Goal: Use online tool/utility: Utilize a website feature to perform a specific function

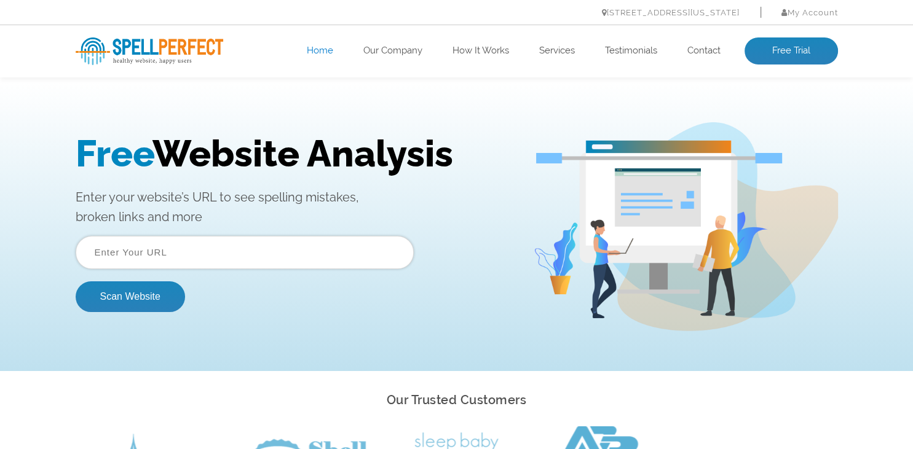
click at [200, 259] on input "text" at bounding box center [245, 252] width 338 height 33
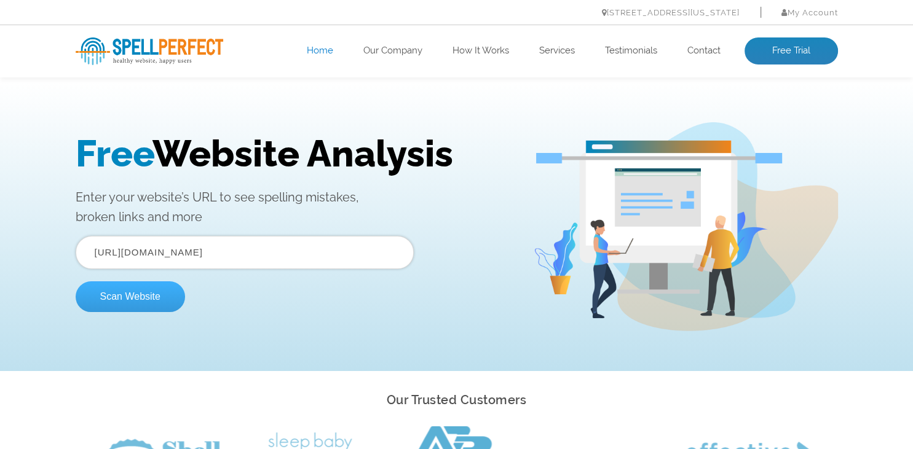
type input "https://www.bawood.lv/home/"
click at [144, 299] on button "Scan Website" at bounding box center [130, 297] width 109 height 31
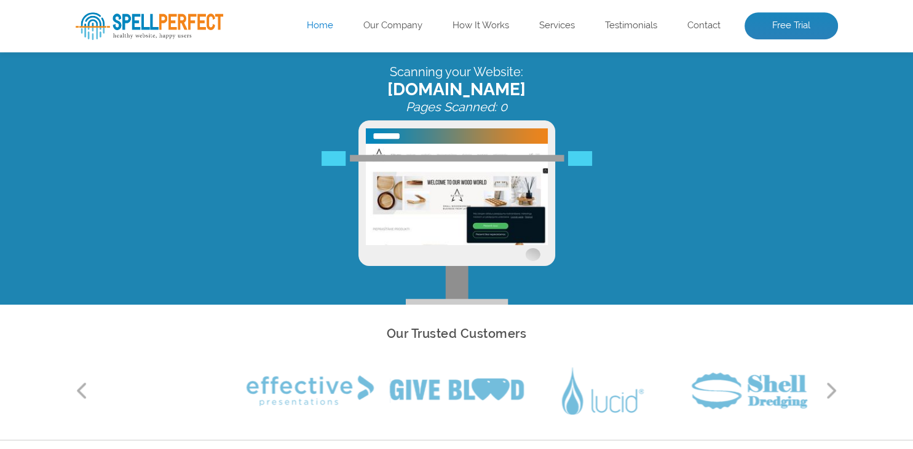
scroll to position [65, 0]
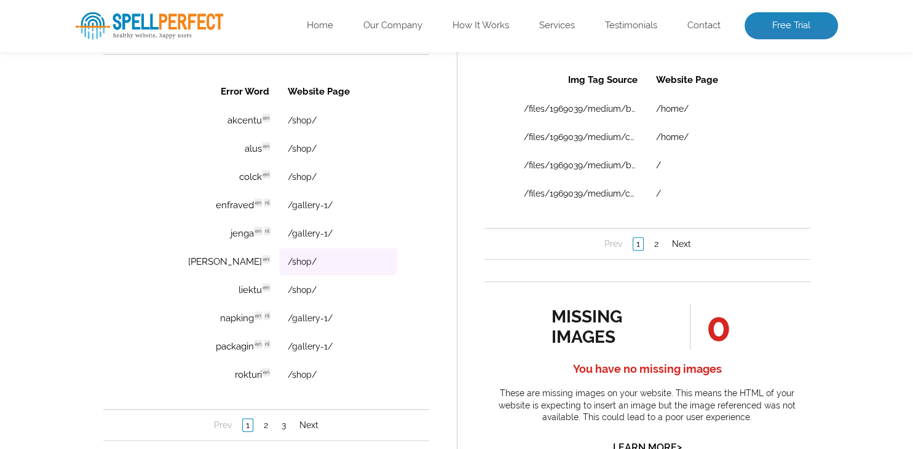
scroll to position [909, 0]
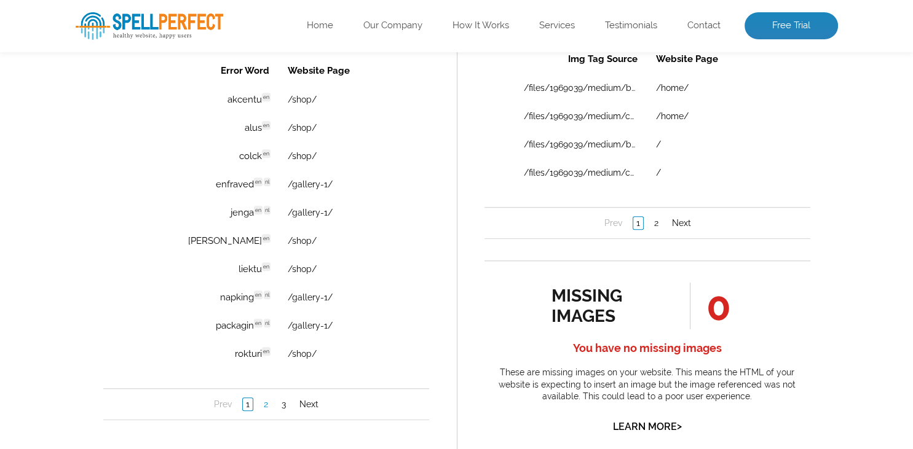
click at [267, 405] on link "2" at bounding box center [265, 404] width 10 height 12
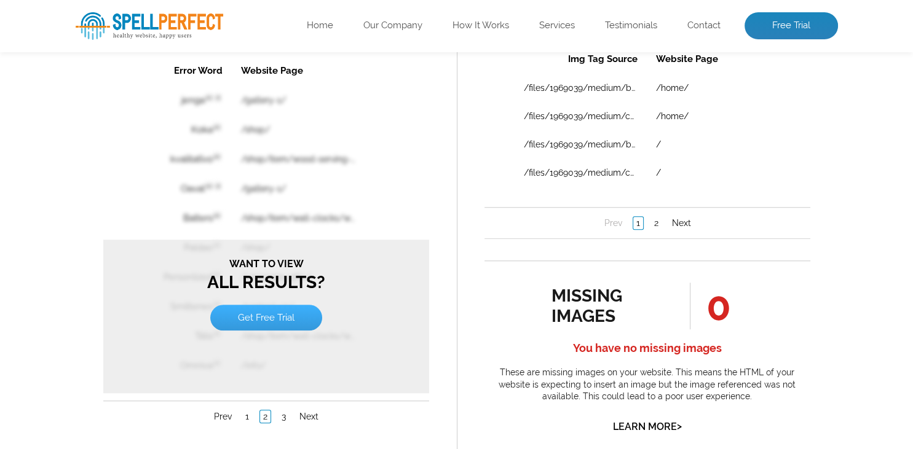
click at [275, 314] on link "Get Free Trial" at bounding box center [266, 318] width 112 height 26
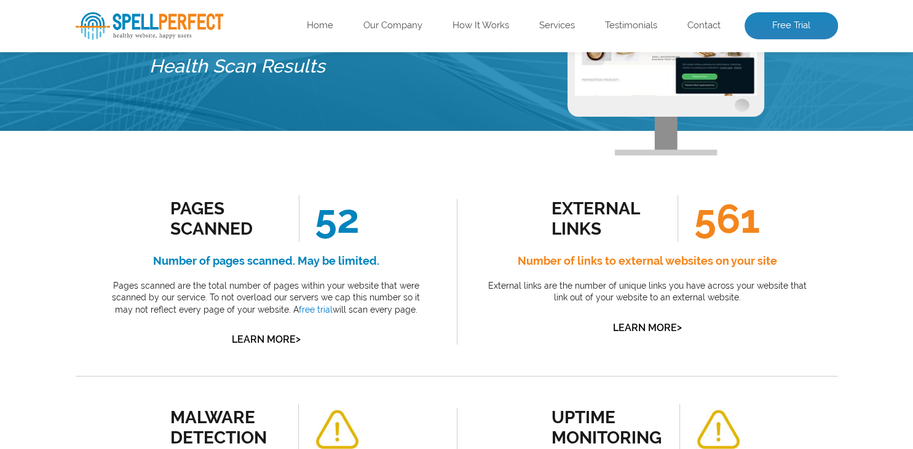
scroll to position [0, 0]
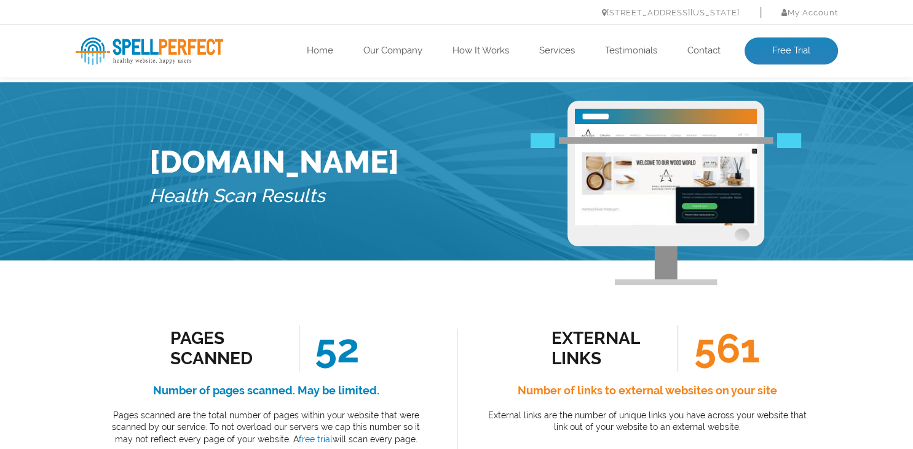
click at [165, 50] on img at bounding box center [150, 51] width 148 height 28
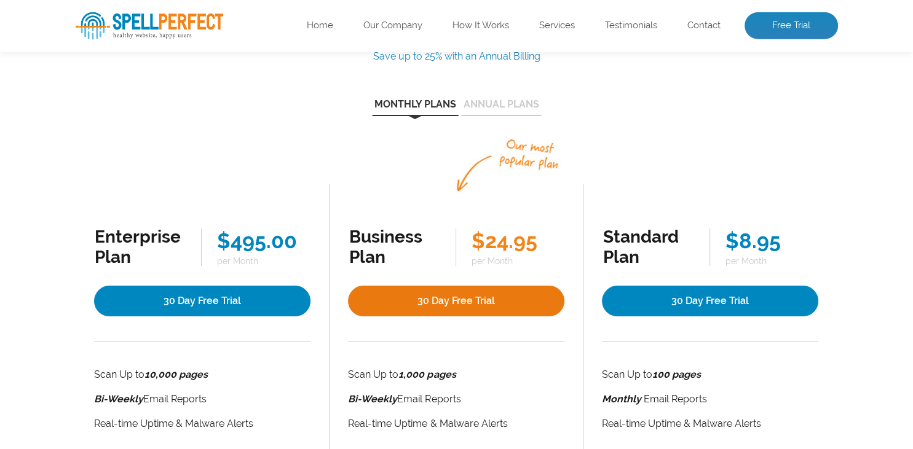
scroll to position [130, 0]
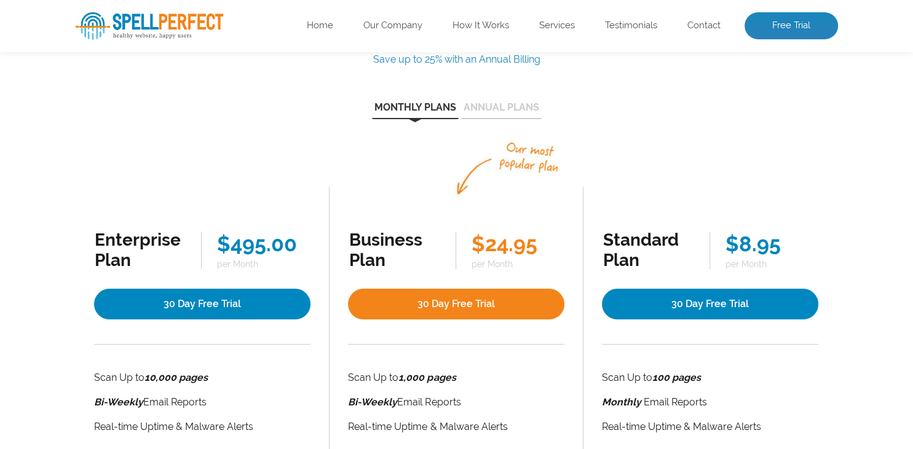
click at [500, 114] on button "Annual Plans" at bounding box center [501, 111] width 81 height 17
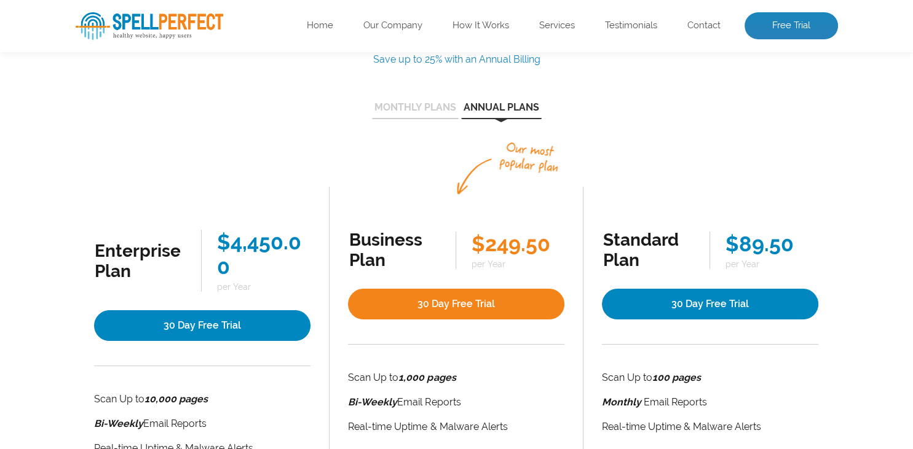
click at [417, 109] on button "Monthly Plans" at bounding box center [415, 111] width 87 height 17
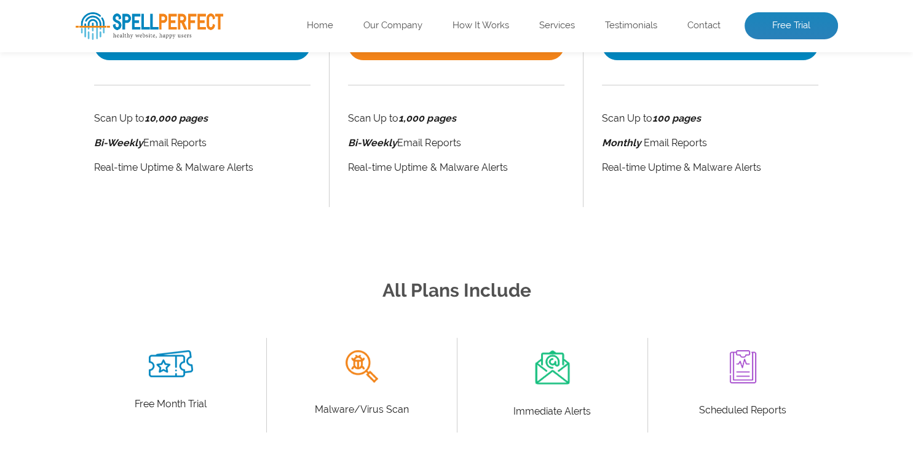
scroll to position [0, 0]
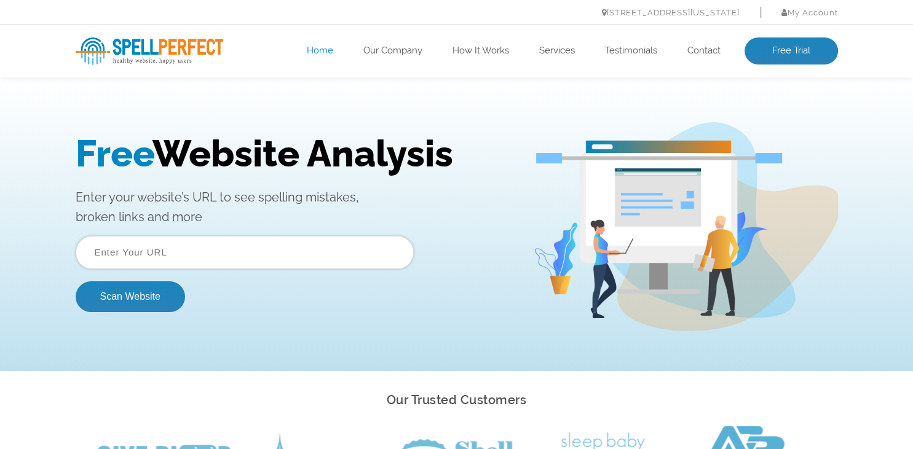
click at [196, 250] on input "text" at bounding box center [245, 252] width 338 height 33
type input "[URL][DOMAIN_NAME]"
click at [120, 304] on button "Scan Website" at bounding box center [130, 297] width 109 height 31
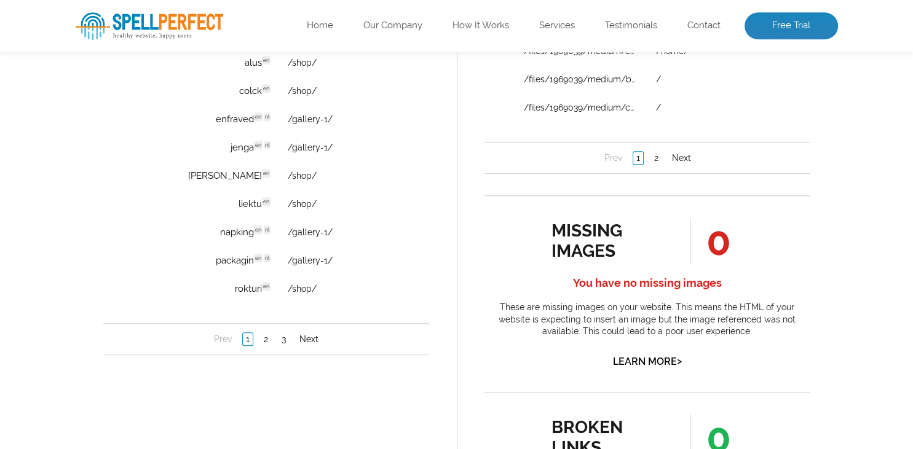
scroll to position [974, 0]
click at [308, 340] on link "Next" at bounding box center [308, 340] width 25 height 12
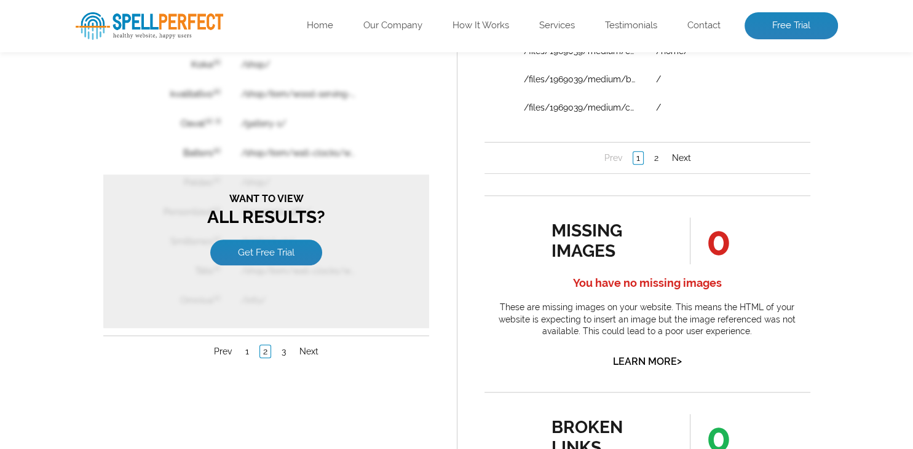
click at [253, 352] on li "1" at bounding box center [246, 352] width 17 height 12
click at [251, 351] on link "1" at bounding box center [247, 352] width 10 height 12
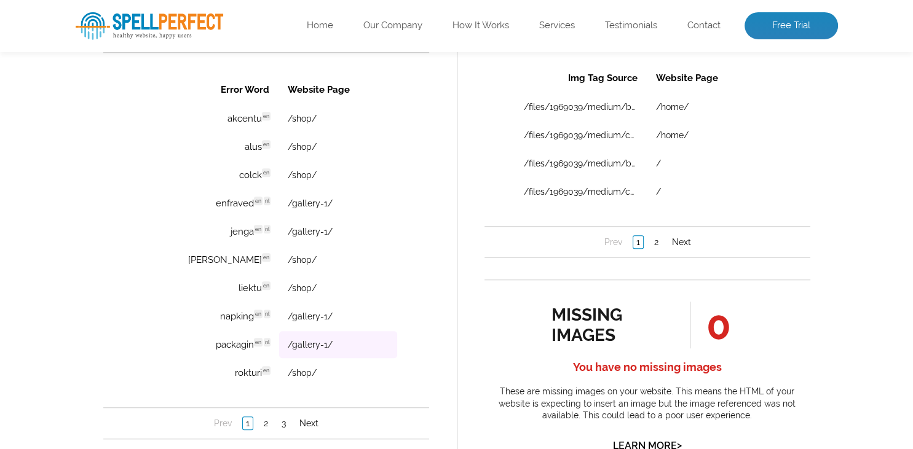
scroll to position [909, 0]
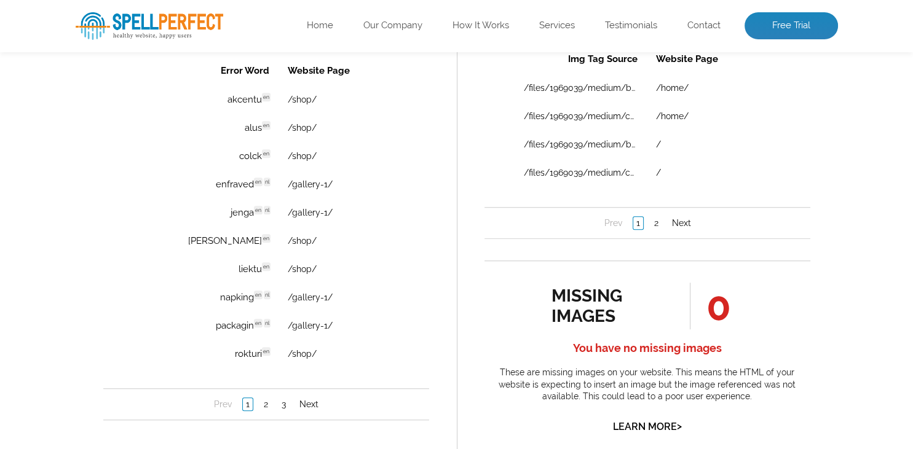
click at [141, 16] on img at bounding box center [150, 26] width 148 height 28
